Goal: Transaction & Acquisition: Purchase product/service

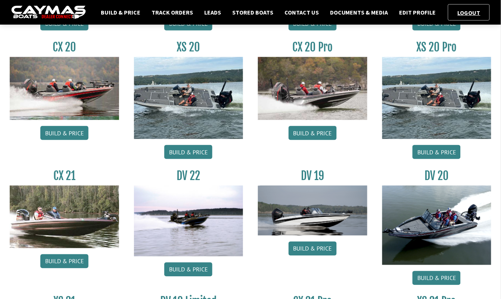
scroll to position [288, 0]
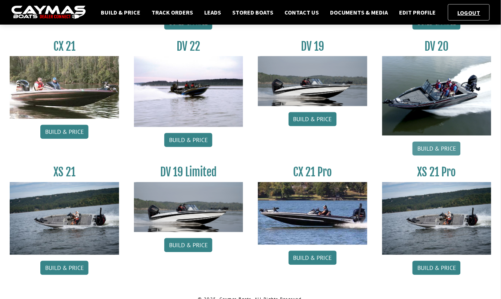
click at [429, 147] on link "Build & Price" at bounding box center [436, 149] width 48 height 14
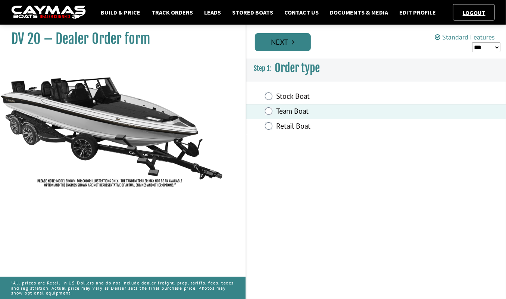
click at [283, 43] on link "Next" at bounding box center [283, 42] width 56 height 18
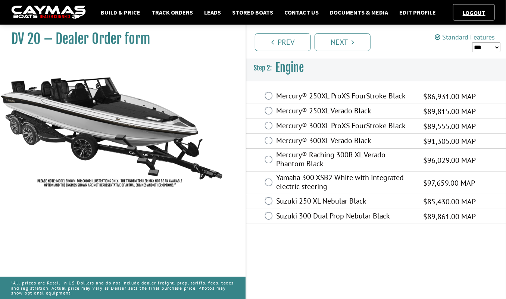
click at [269, 137] on div "Mercury® 300XL Verado Black $91,305.00 MAP $80,349.00 $91,305.00" at bounding box center [376, 141] width 260 height 15
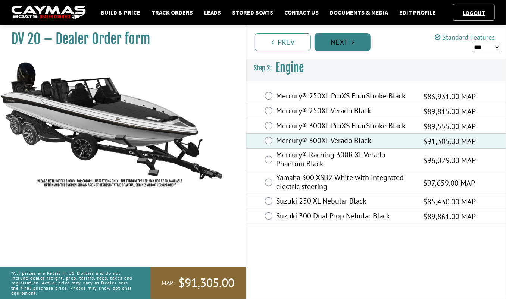
click at [344, 43] on link "Next" at bounding box center [342, 42] width 56 height 18
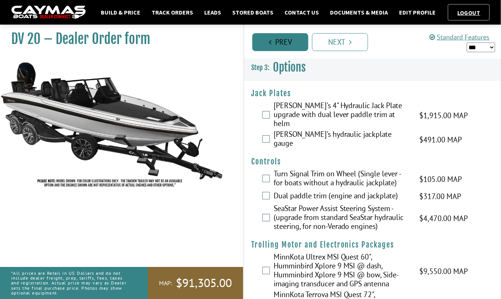
click at [280, 41] on link "Prev" at bounding box center [280, 42] width 56 height 18
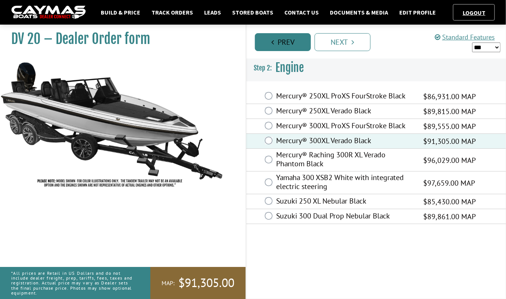
click at [270, 38] on link "Prev" at bounding box center [283, 42] width 56 height 18
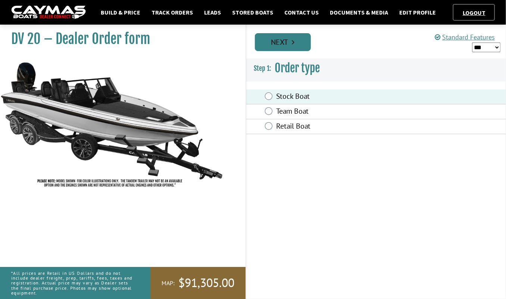
click at [289, 45] on link "Next" at bounding box center [283, 42] width 56 height 18
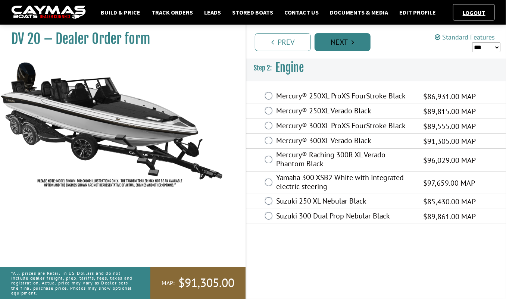
click at [351, 38] on link "Next" at bounding box center [342, 42] width 56 height 18
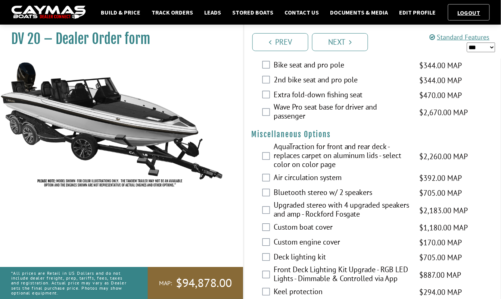
scroll to position [949, 0]
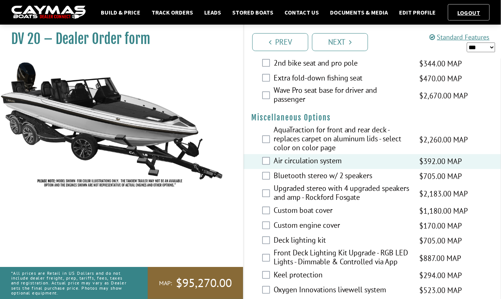
click at [267, 169] on div "Bluetooth stereo w/ 2 speakers $705.00 MAP $833.00 MSRP $600.00 $705.00" at bounding box center [372, 176] width 257 height 15
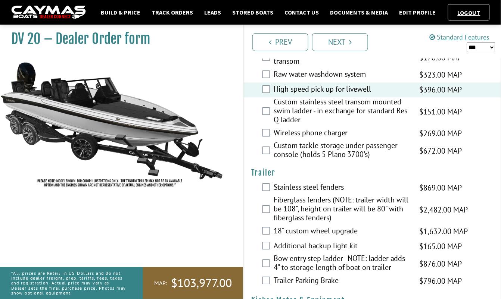
scroll to position [1831, 0]
click at [264, 254] on div "Bow entry step ladder - NOTE: ladder adds 4" to storage length of boat on trail…" at bounding box center [372, 264] width 257 height 20
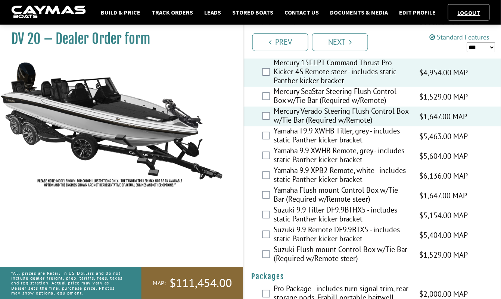
scroll to position [2142, 0]
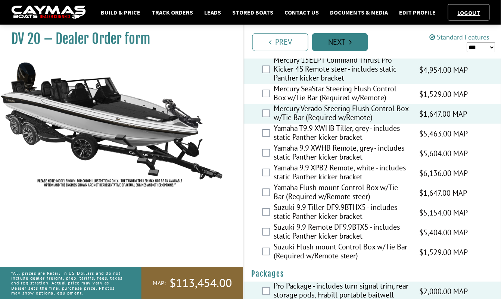
click at [344, 44] on link "Next" at bounding box center [340, 42] width 56 height 18
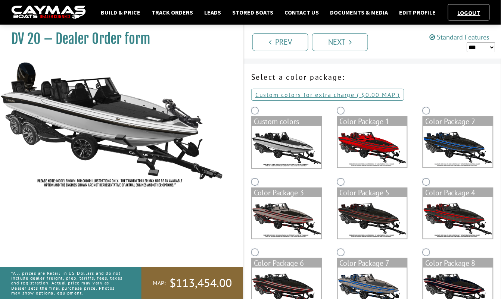
scroll to position [0, 0]
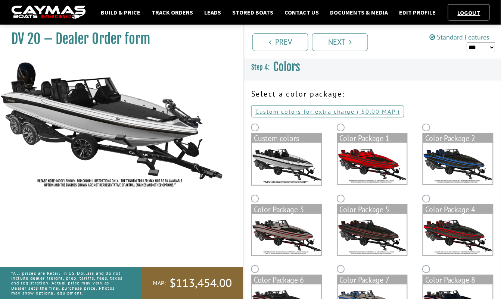
click at [483, 47] on select "*** ****** ******" at bounding box center [481, 47] width 28 height 9
select select "*"
click at [467, 43] on select "*** ****** ******" at bounding box center [481, 47] width 28 height 9
